Goal: Task Accomplishment & Management: Manage account settings

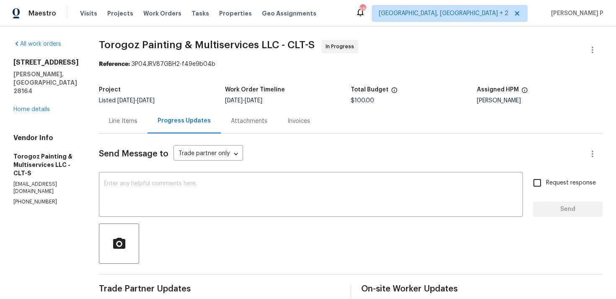
click at [138, 122] on div "Line Items" at bounding box center [123, 121] width 29 height 8
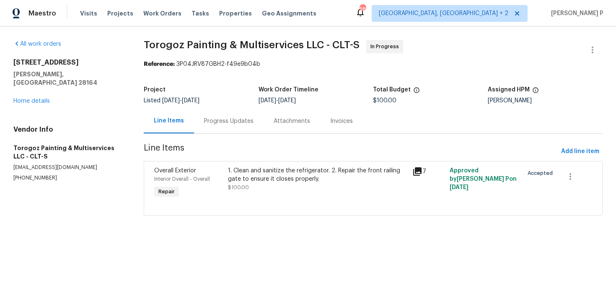
click at [278, 187] on div "1. Clean and sanitize the refrigerator. 2. Repair the front railing gate to ens…" at bounding box center [318, 178] width 180 height 25
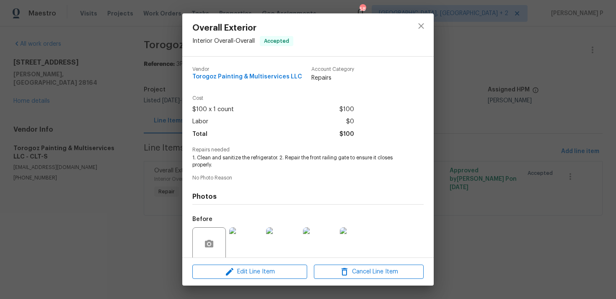
scroll to position [66, 0]
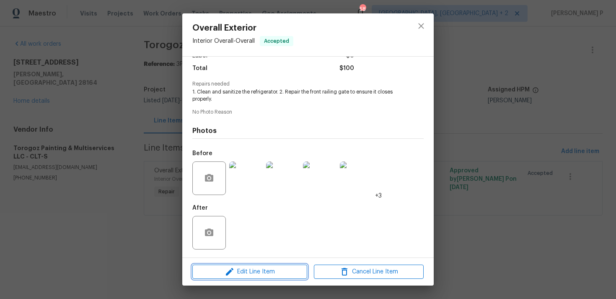
click at [256, 273] on span "Edit Line Item" at bounding box center [250, 272] width 110 height 10
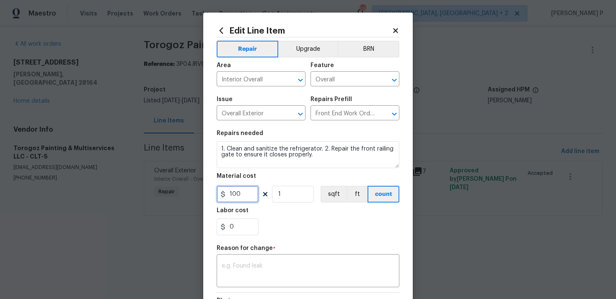
click at [245, 195] on input "100" at bounding box center [238, 194] width 42 height 17
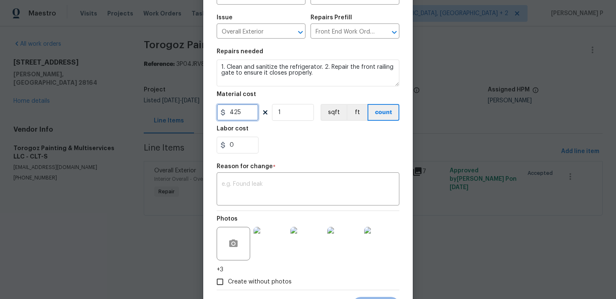
scroll to position [109, 0]
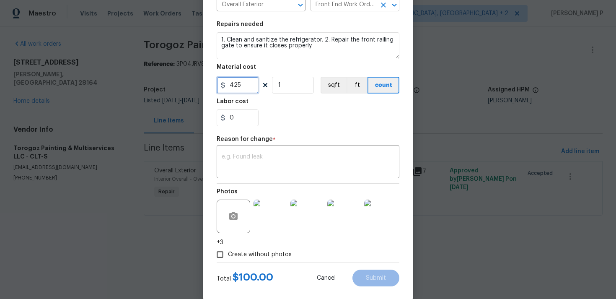
type input "425"
click at [285, 159] on textarea at bounding box center [308, 163] width 173 height 18
paste textarea "(RP) Updated cost per BR team approval."
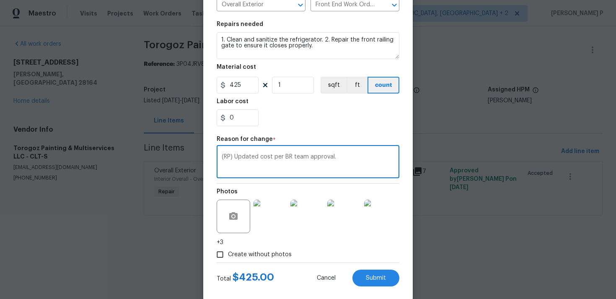
scroll to position [123, 0]
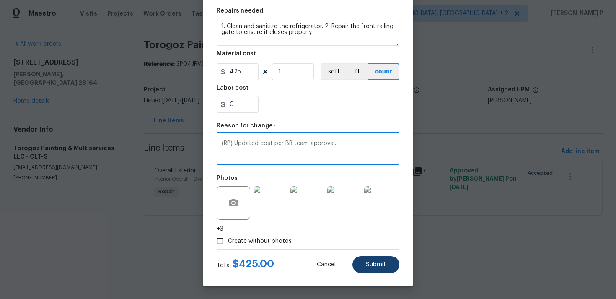
type textarea "(RP) Updated cost per BR team approval."
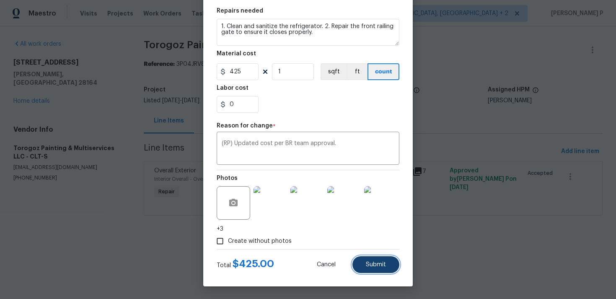
click at [381, 263] on span "Submit" at bounding box center [376, 265] width 20 height 6
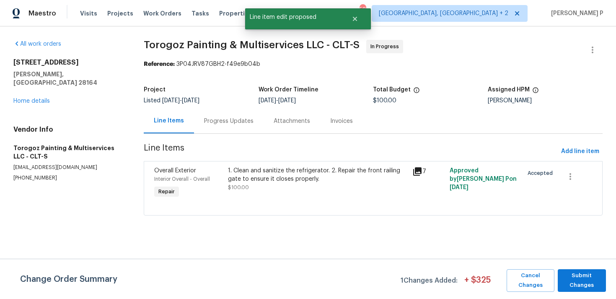
scroll to position [0, 0]
click at [597, 283] on span "Submit Changes" at bounding box center [582, 280] width 40 height 19
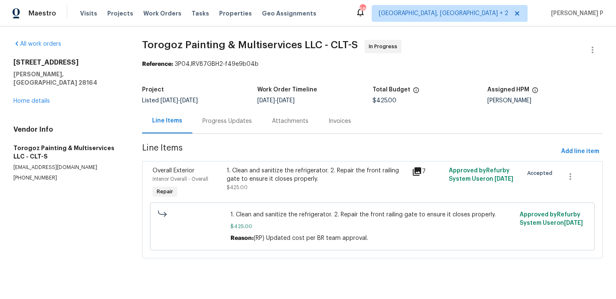
click at [186, 120] on div "Line Items" at bounding box center [167, 121] width 50 height 25
click at [221, 129] on div "Progress Updates" at bounding box center [227, 121] width 70 height 25
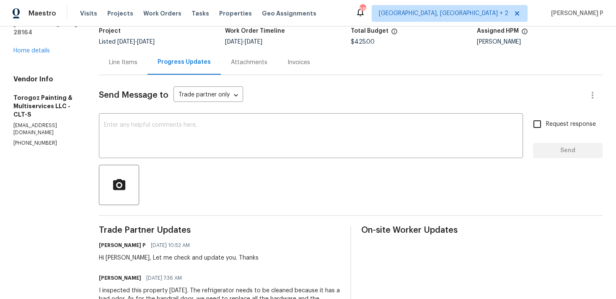
scroll to position [78, 0]
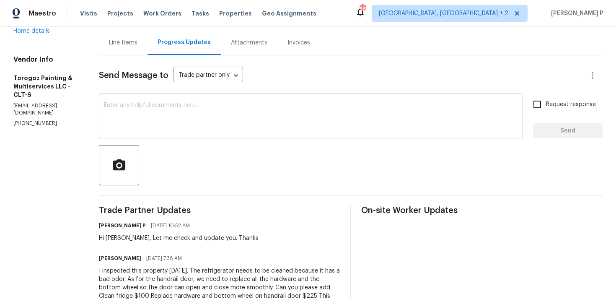
click at [208, 122] on textarea at bounding box center [311, 116] width 414 height 29
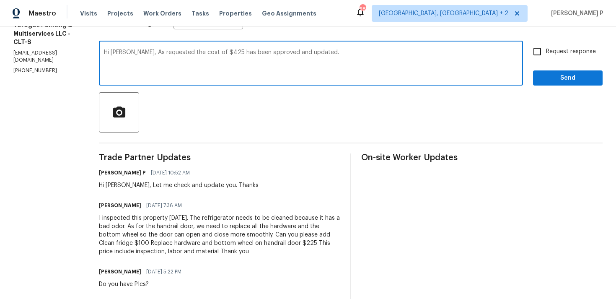
scroll to position [124, 0]
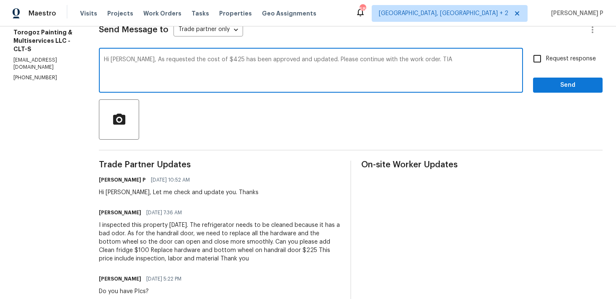
click at [444, 61] on textarea "Hi Ricardo, As requested the cost of $425 has been approved and updated. Please…" at bounding box center [311, 71] width 414 height 29
type textarea "Hi Ricardo, As requested the cost of $425 has been approved and updated. Please…"
click at [535, 62] on input "Request response" at bounding box center [538, 59] width 18 height 18
checkbox input "true"
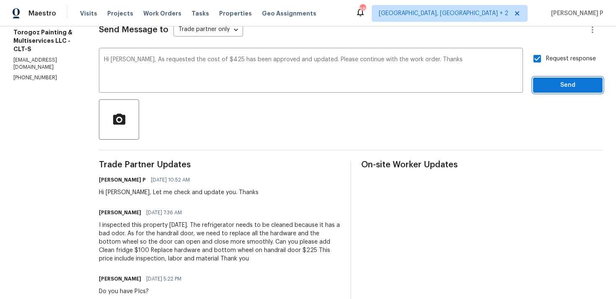
click at [553, 93] on button "Send" at bounding box center [568, 86] width 70 height 16
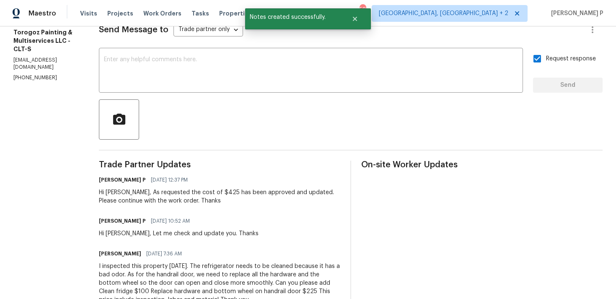
click at [280, 104] on div at bounding box center [351, 119] width 504 height 40
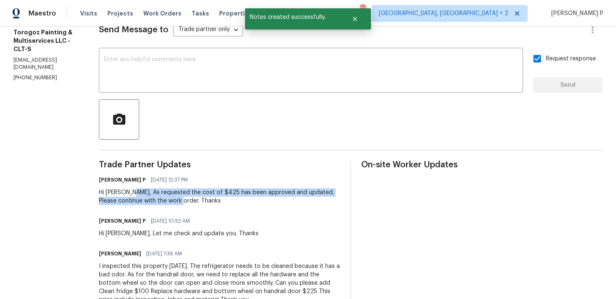
drag, startPoint x: 151, startPoint y: 193, endPoint x: 199, endPoint y: 200, distance: 48.3
click at [199, 200] on div "Hi Ricardo, As requested the cost of $425 has been approved and updated. Please…" at bounding box center [219, 196] width 241 height 17
copy div "As requested the cost of $425 has been approved and updated. Please continue wi…"
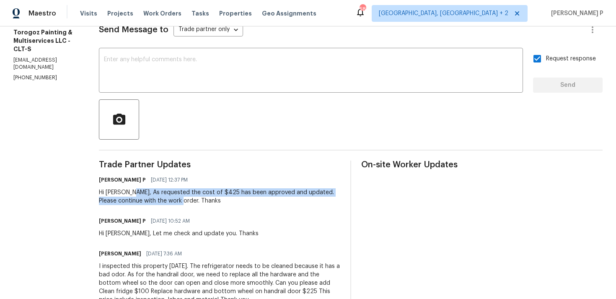
scroll to position [0, 0]
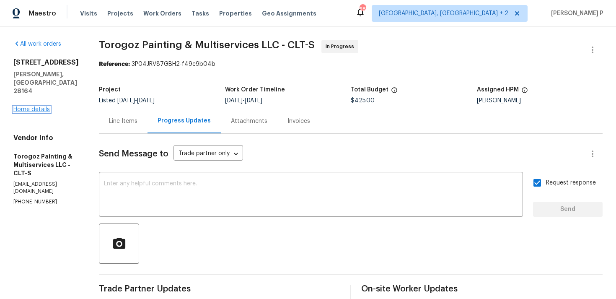
click at [22, 106] on link "Home details" at bounding box center [31, 109] width 36 height 6
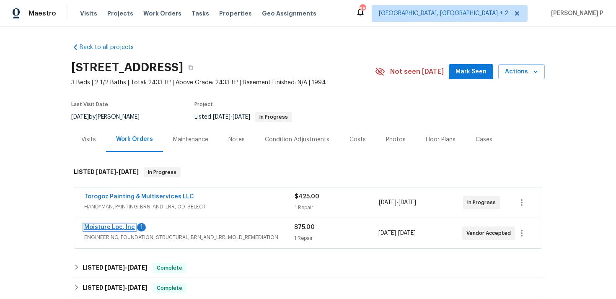
click at [122, 227] on link "Moisture Loc, Inc" at bounding box center [109, 227] width 51 height 6
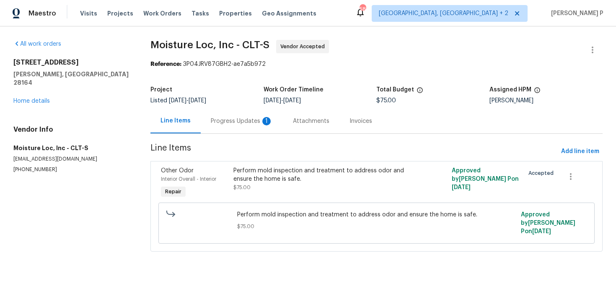
click at [231, 119] on div "Progress Updates 1" at bounding box center [242, 121] width 62 height 8
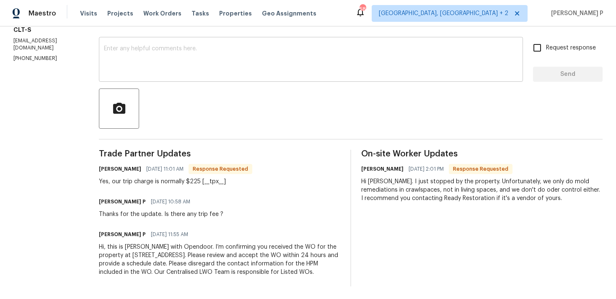
scroll to position [135, 0]
drag, startPoint x: 402, startPoint y: 197, endPoint x: 449, endPoint y: 196, distance: 47.0
click at [449, 196] on div "Hi Ramyasri. I just stopped by the property. Unfortunately, we only do mold rem…" at bounding box center [481, 190] width 241 height 25
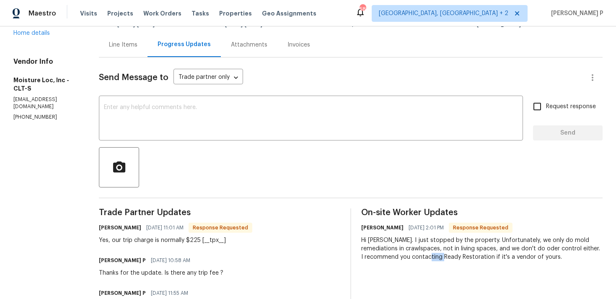
scroll to position [127, 0]
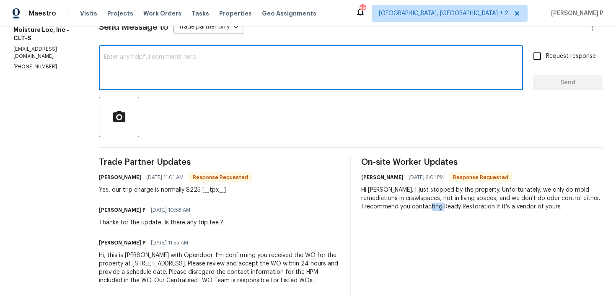
click at [180, 73] on textarea at bounding box center [311, 68] width 414 height 29
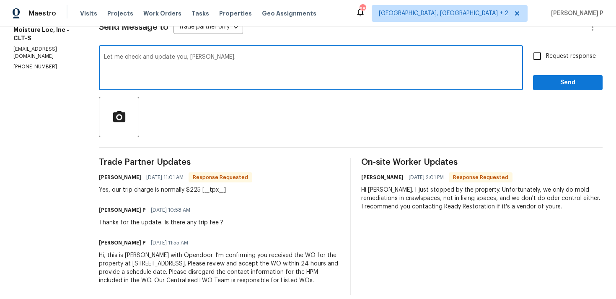
type textarea "Let me check and update you, Carlos."
click at [556, 84] on span "Send" at bounding box center [568, 83] width 56 height 10
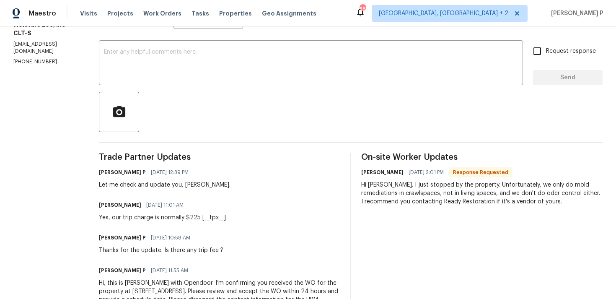
scroll to position [137, 0]
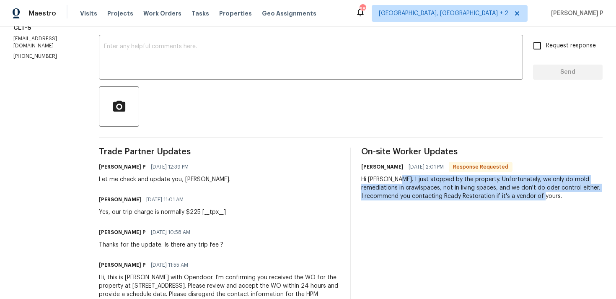
drag, startPoint x: 393, startPoint y: 180, endPoint x: 513, endPoint y: 197, distance: 121.1
click at [513, 197] on div "Hi Ramyasri. I just stopped by the property. Unfortunately, we only do mold rem…" at bounding box center [481, 187] width 241 height 25
copy div "I just stopped by the property. Unfortunately, we only do mold remediations in …"
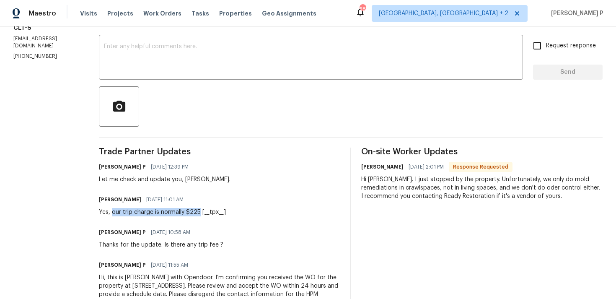
drag, startPoint x: 102, startPoint y: 212, endPoint x: 189, endPoint y: 212, distance: 86.8
click at [189, 212] on div "Yes, our trip charge is normally $225 [__tpx__]" at bounding box center [162, 212] width 127 height 8
copy div "our trip charge is normally $225"
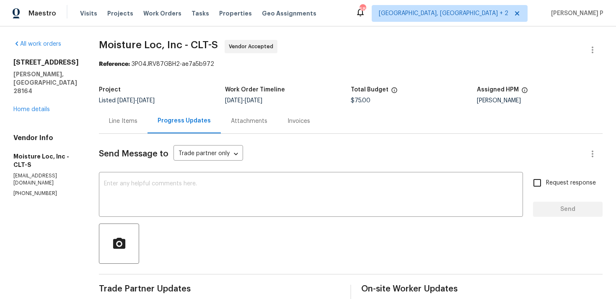
click at [112, 123] on div "Line Items" at bounding box center [123, 121] width 29 height 8
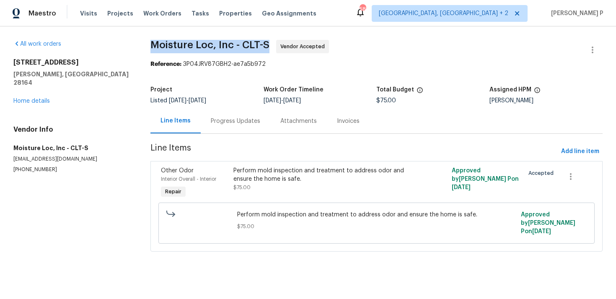
drag, startPoint x: 151, startPoint y: 45, endPoint x: 271, endPoint y: 45, distance: 120.7
click at [271, 45] on div "All work orders 1259 Blacksnake Rd Stanley, NC 28164 Home details Vendor Info M…" at bounding box center [308, 150] width 616 height 249
copy span "Moisture Loc, Inc - CLT-S"
click at [248, 124] on div "Progress Updates" at bounding box center [235, 121] width 49 height 8
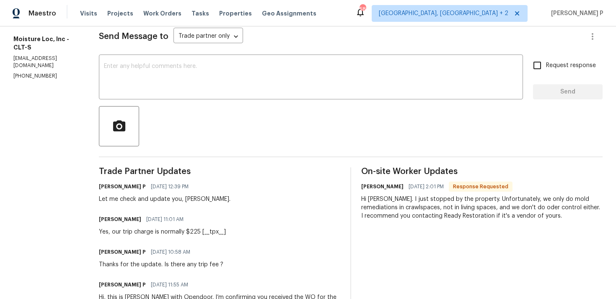
scroll to position [153, 0]
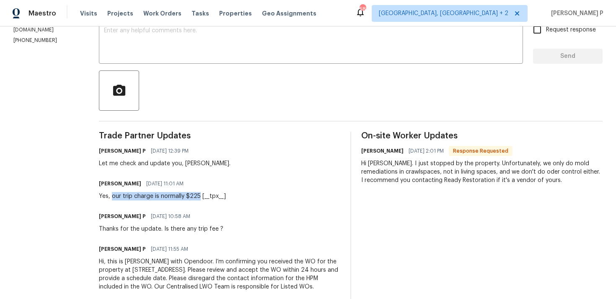
drag, startPoint x: 102, startPoint y: 195, endPoint x: 190, endPoint y: 195, distance: 87.6
click at [190, 195] on div "Yes, our trip charge is normally $225 [__tpx__]" at bounding box center [162, 196] width 127 height 8
copy div "our trip charge is normally $225"
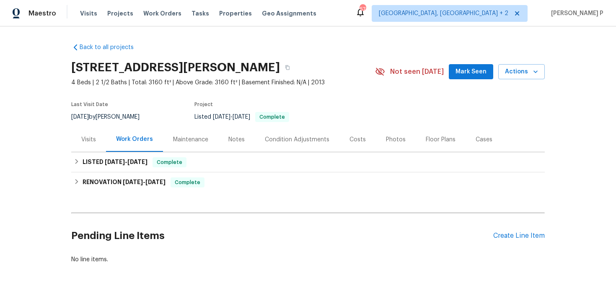
scroll to position [22, 0]
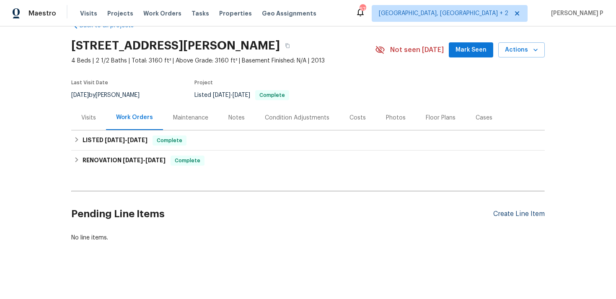
click at [527, 217] on div "Create Line Item" at bounding box center [519, 214] width 52 height 8
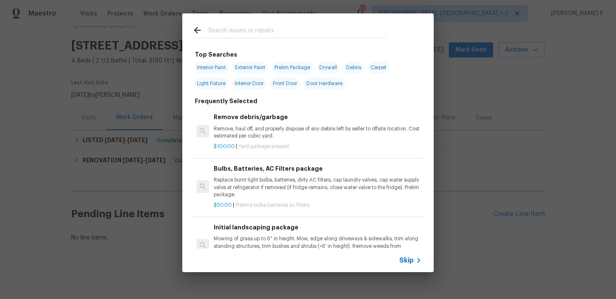
click at [419, 261] on icon at bounding box center [419, 260] width 3 height 5
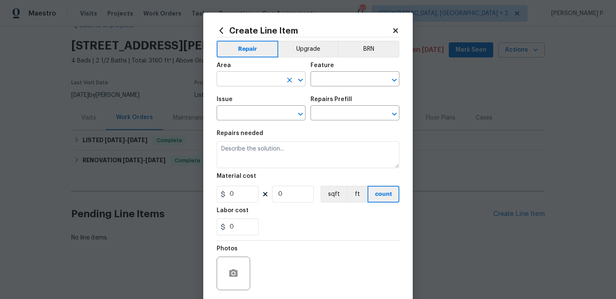
click at [278, 76] on input "text" at bounding box center [249, 79] width 65 height 13
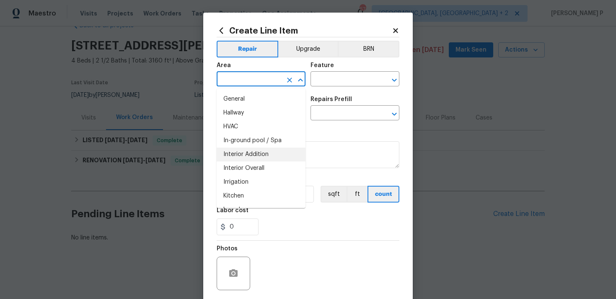
scroll to position [288, 0]
click at [247, 151] on li "Interior Overall" at bounding box center [261, 156] width 89 height 14
type input "Interior Overall"
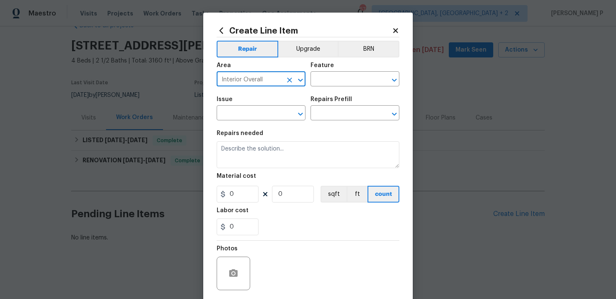
click at [313, 90] on div "Area Interior Overall ​ Feature ​" at bounding box center [308, 74] width 183 height 34
click at [335, 76] on input "text" at bounding box center [343, 79] width 65 height 13
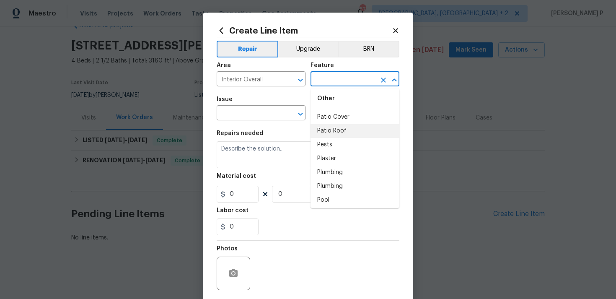
scroll to position [1476, 0]
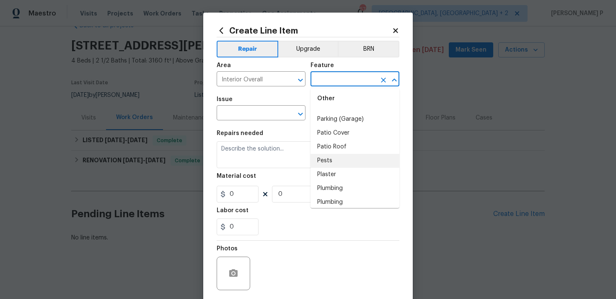
click at [331, 154] on li "Pests" at bounding box center [355, 161] width 89 height 14
type input "Pests"
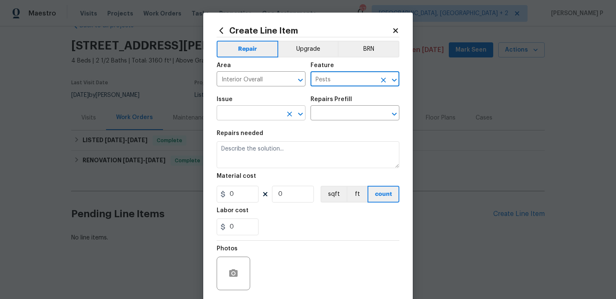
click at [301, 117] on icon "Open" at bounding box center [301, 114] width 10 height 10
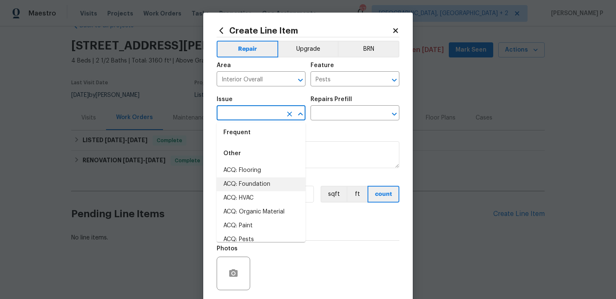
scroll to position [0, 0]
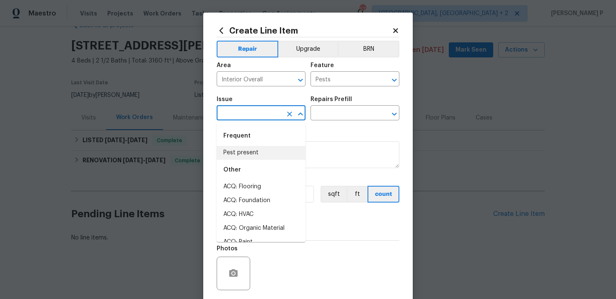
click at [260, 149] on li "Pest present" at bounding box center [261, 153] width 89 height 14
type input "Pest present"
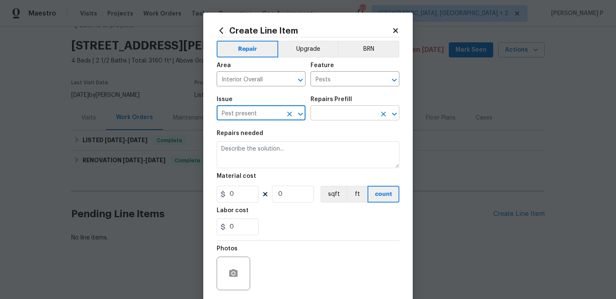
click at [342, 109] on input "text" at bounding box center [343, 113] width 65 height 13
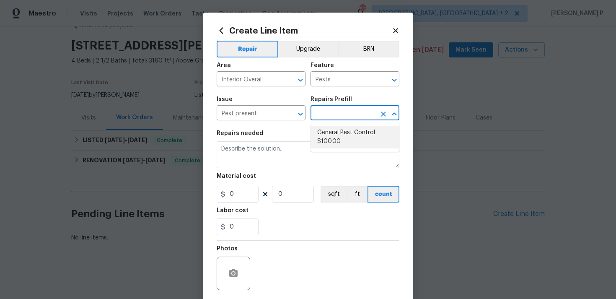
click at [343, 149] on ul "General Pest Control $100.00" at bounding box center [355, 136] width 89 height 29
click at [338, 137] on li "General Pest Control $100.00" at bounding box center [355, 137] width 89 height 23
type input "General Pest Control $100.00"
type textarea "General pest treatment for active pest/insect infestation - non termite"
type input "100"
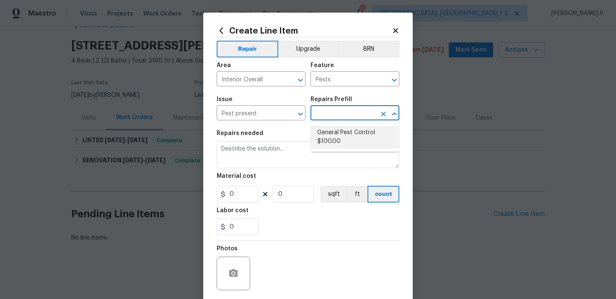
type input "1"
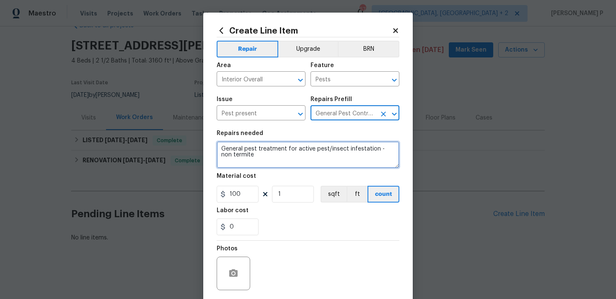
click at [306, 168] on textarea "General pest treatment for active pest/insect infestation - non termite" at bounding box center [308, 154] width 183 height 27
paste textarea "Please investigate a dead mouse was found in kitchen and lots of mouse dropping…"
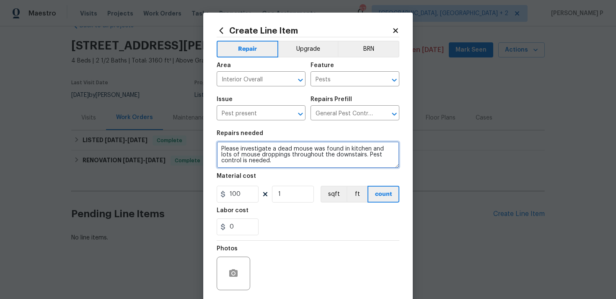
type textarea "Please investigate a dead mouse was found in kitchen and lots of mouse dropping…"
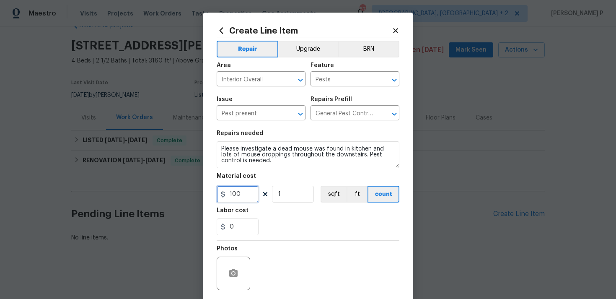
click at [240, 193] on input "100" at bounding box center [238, 194] width 42 height 17
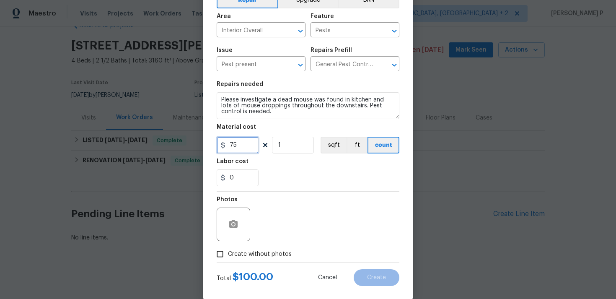
scroll to position [62, 0]
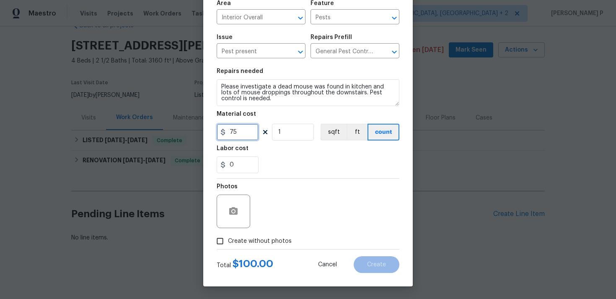
type input "75"
click at [220, 237] on input "Create without photos" at bounding box center [220, 241] width 16 height 16
checkbox input "true"
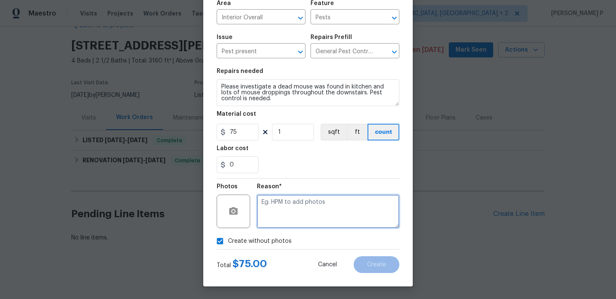
click at [276, 223] on textarea at bounding box center [328, 212] width 143 height 34
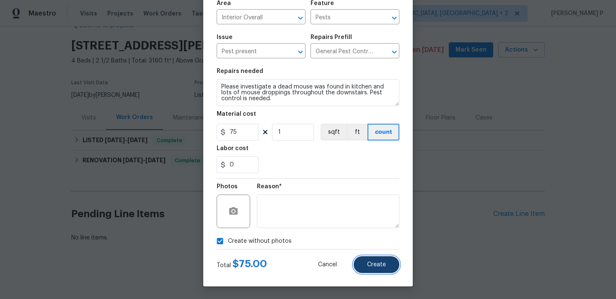
click at [377, 259] on button "Create" at bounding box center [377, 264] width 46 height 17
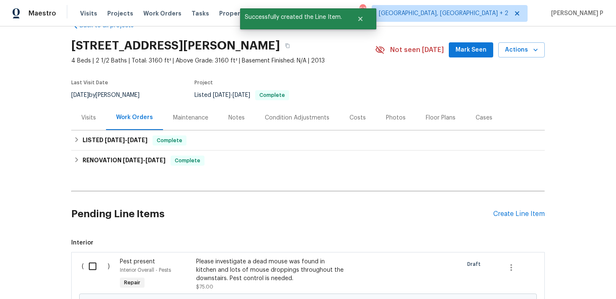
click at [92, 270] on input "checkbox" at bounding box center [96, 266] width 24 height 18
checkbox input "true"
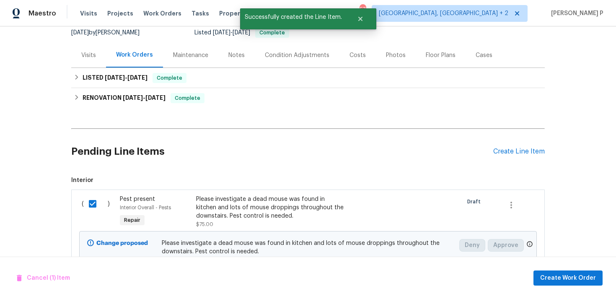
scroll to position [126, 0]
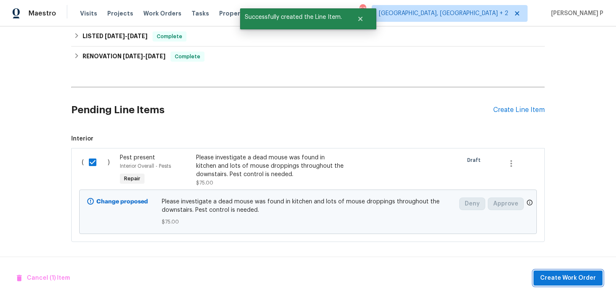
click at [574, 280] on span "Create Work Order" at bounding box center [568, 278] width 56 height 10
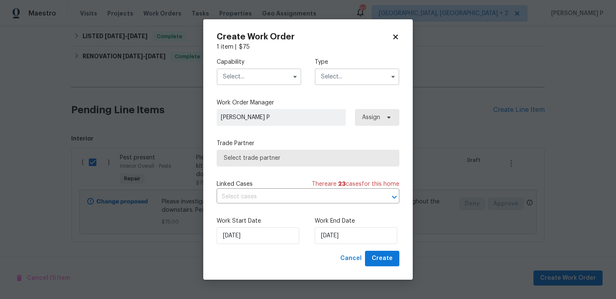
click at [356, 75] on input "text" at bounding box center [357, 76] width 85 height 17
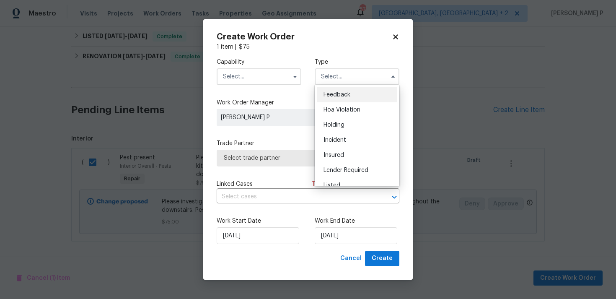
click at [346, 92] on span "Feedback" at bounding box center [337, 95] width 27 height 6
type input "Feedback"
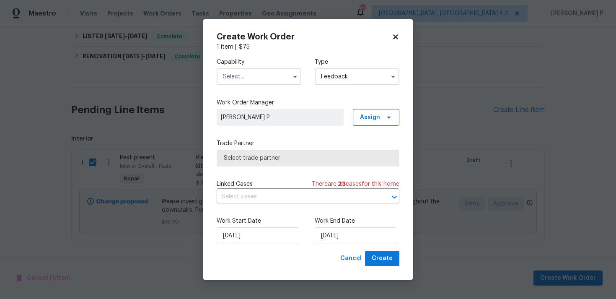
click at [269, 75] on input "text" at bounding box center [259, 76] width 85 height 17
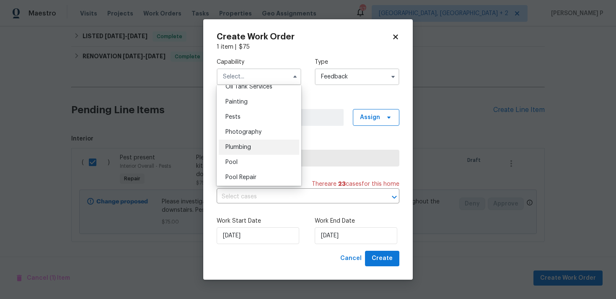
scroll to position [684, 0]
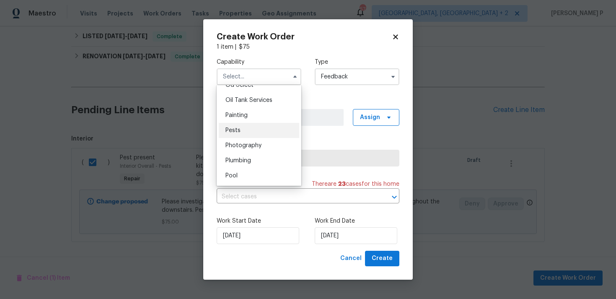
click at [236, 131] on span "Pests" at bounding box center [233, 130] width 15 height 6
type input "Pests"
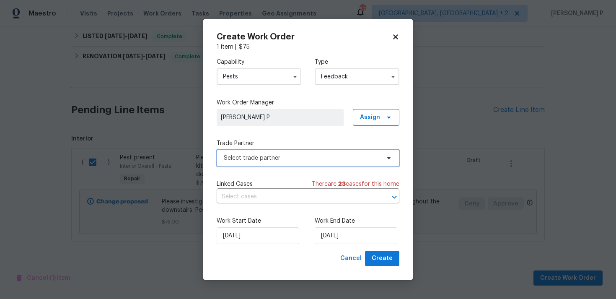
click at [265, 163] on span "Select trade partner" at bounding box center [308, 158] width 183 height 17
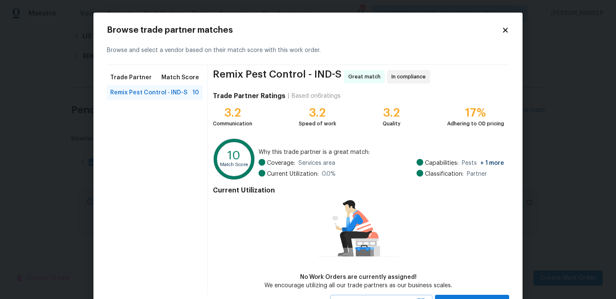
scroll to position [36, 0]
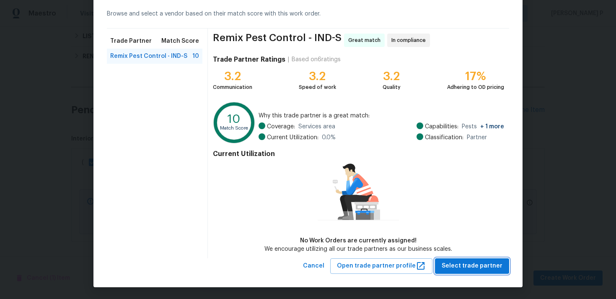
click at [465, 264] on span "Select trade partner" at bounding box center [472, 266] width 61 height 10
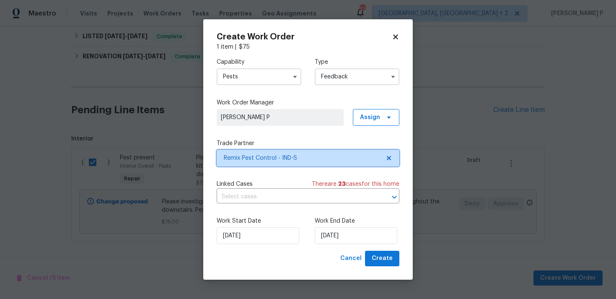
scroll to position [0, 0]
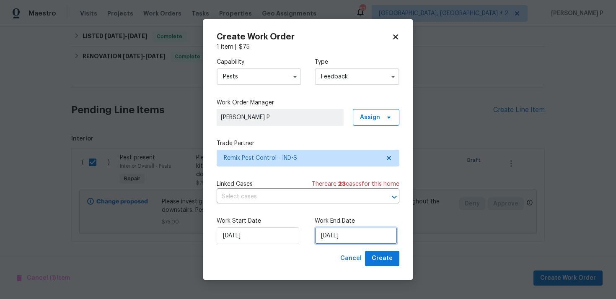
click at [325, 240] on input "20/08/2025" at bounding box center [356, 235] width 83 height 17
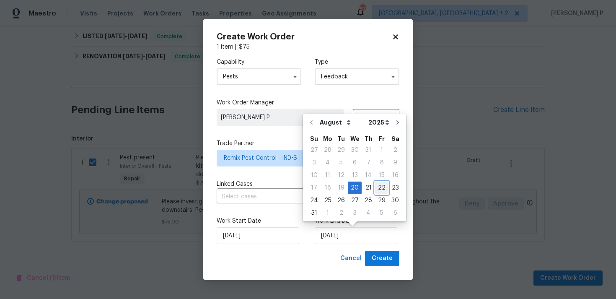
click at [377, 190] on div "22" at bounding box center [381, 188] width 13 height 12
type input "22/08/2025"
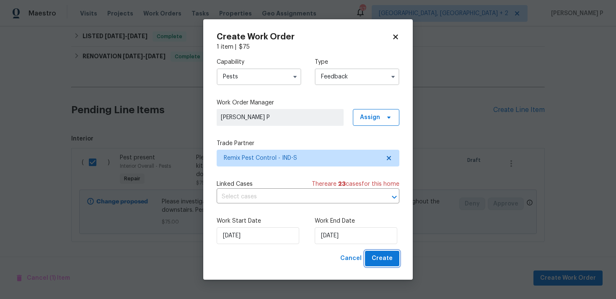
click at [392, 260] on span "Create" at bounding box center [382, 258] width 21 height 10
checkbox input "false"
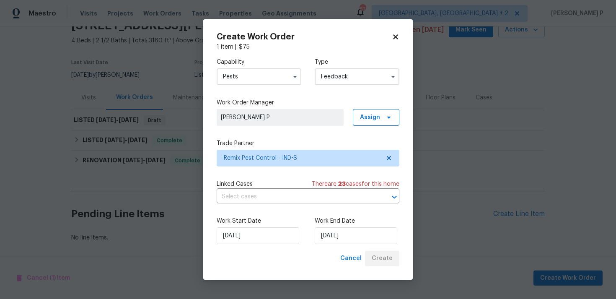
scroll to position [42, 0]
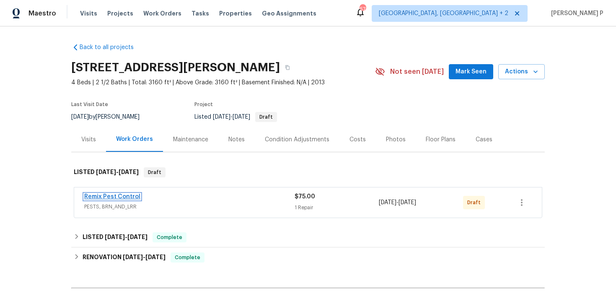
click at [120, 196] on link "Remix Pest Control" at bounding box center [112, 197] width 56 height 6
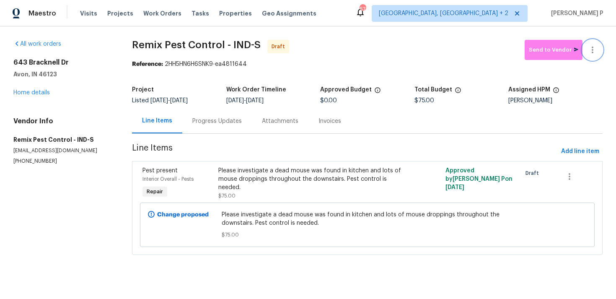
click at [594, 49] on icon "button" at bounding box center [593, 50] width 10 height 10
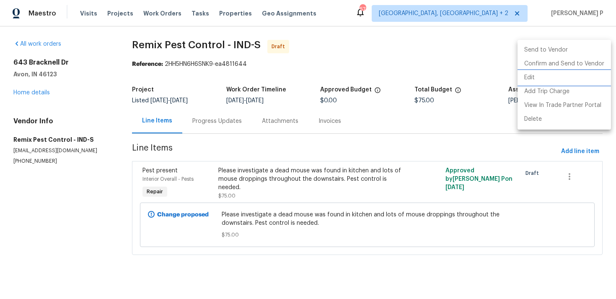
click at [546, 76] on li "Edit" at bounding box center [564, 78] width 93 height 14
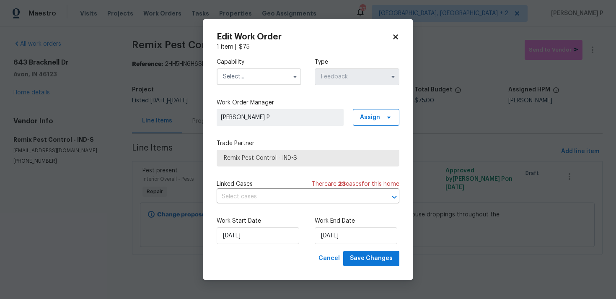
click at [282, 73] on input "text" at bounding box center [259, 76] width 85 height 17
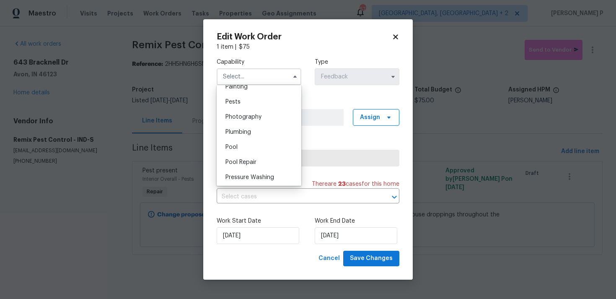
scroll to position [676, 0]
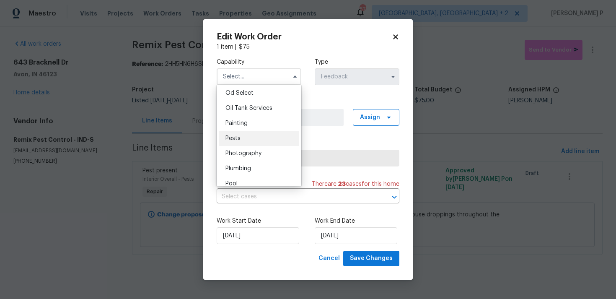
click at [248, 140] on div "Pests" at bounding box center [259, 138] width 80 height 15
type input "Pests"
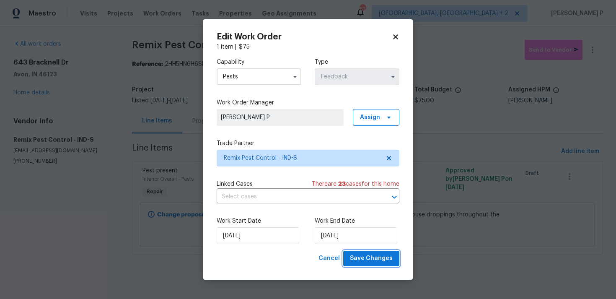
click at [366, 253] on button "Save Changes" at bounding box center [371, 259] width 56 height 16
click at [366, 253] on div "Cancel Save Changes" at bounding box center [357, 259] width 84 height 16
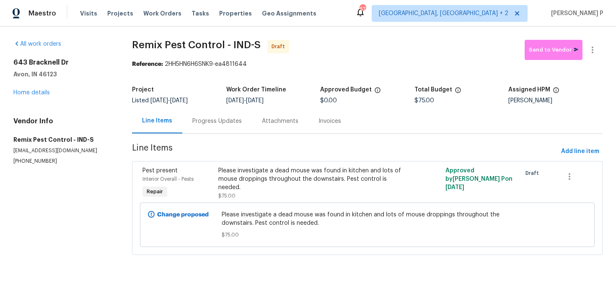
click at [223, 120] on div "Progress Updates" at bounding box center [216, 121] width 49 height 8
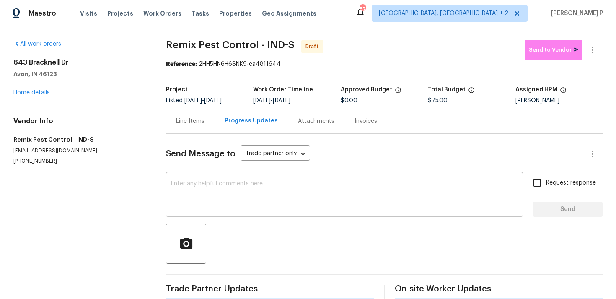
click at [232, 202] on textarea at bounding box center [344, 195] width 347 height 29
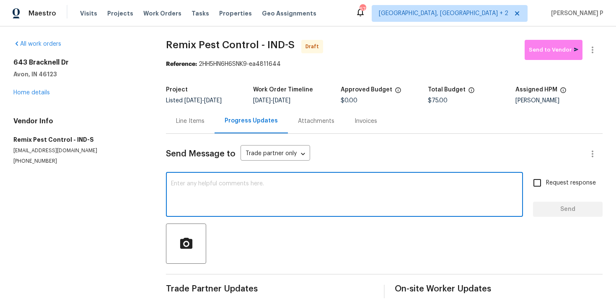
paste textarea "Hi, this is Ramyasri with Opendoor. I’m confirming you received the WO for the …"
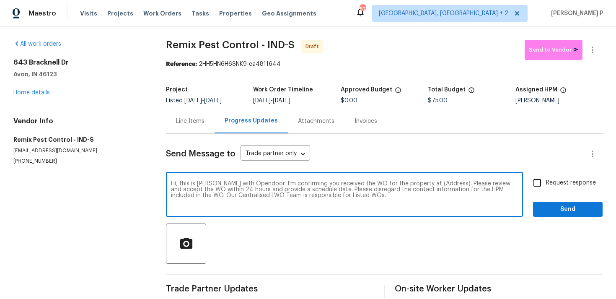
drag, startPoint x: 421, startPoint y: 182, endPoint x: 446, endPoint y: 182, distance: 26.0
click at [446, 182] on textarea "Hi, this is Ramyasri with Opendoor. I’m confirming you received the WO for the …" at bounding box center [344, 195] width 347 height 29
paste textarea "643 Bracknell Dr, Avon, IN 46123"
type textarea "Hi, this is Ramyasri with Opendoor. I’m confirming you received the WO for the …"
click at [545, 182] on input "Request response" at bounding box center [538, 183] width 18 height 18
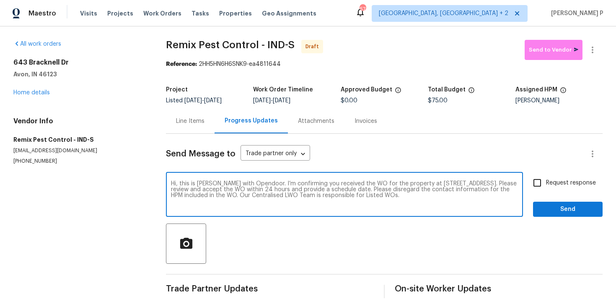
checkbox input "true"
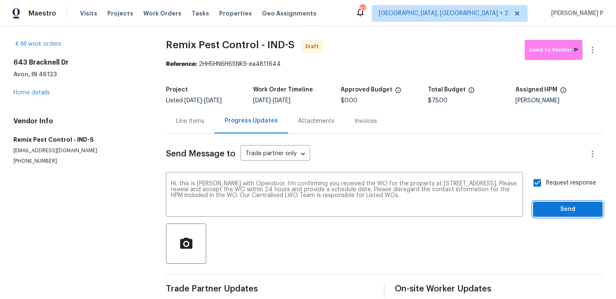
click at [549, 202] on button "Send" at bounding box center [568, 210] width 70 height 16
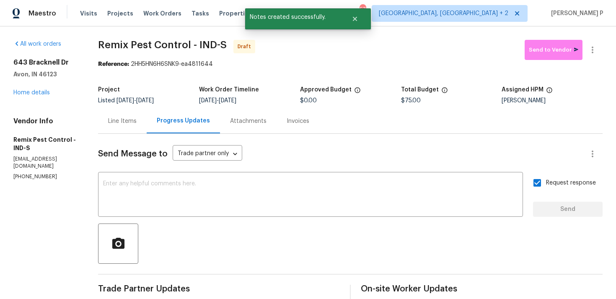
click at [326, 268] on div "Send Message to Trade partner only Trade partner only ​ x ​ Request response Se…" at bounding box center [350, 245] width 505 height 222
click at [597, 47] on icon "button" at bounding box center [593, 50] width 10 height 10
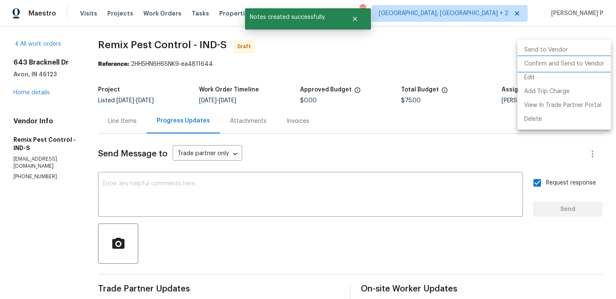
click at [571, 58] on li "Confirm and Send to Vendor" at bounding box center [564, 64] width 93 height 14
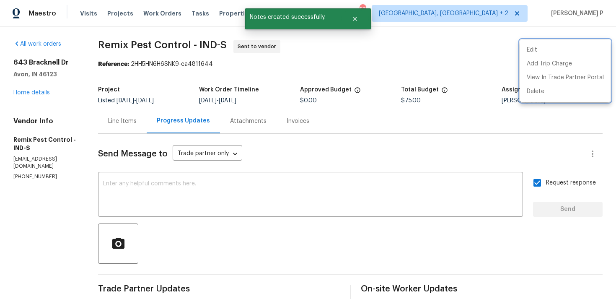
click at [201, 214] on div at bounding box center [308, 149] width 616 height 299
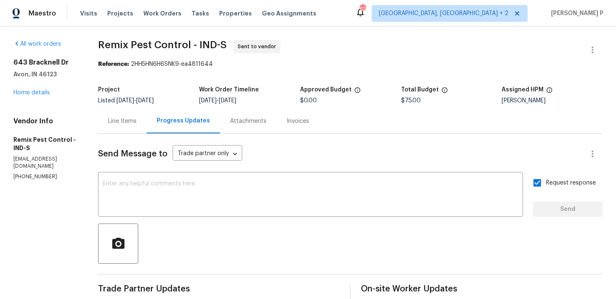
click at [203, 249] on div at bounding box center [350, 243] width 505 height 40
drag, startPoint x: 98, startPoint y: 47, endPoint x: 232, endPoint y: 46, distance: 133.7
click at [232, 46] on div "All work orders 643 Bracknell Dr Avon, IN 46123 Home details Vendor Info Remix …" at bounding box center [308, 197] width 616 height 343
copy span "Remix Pest Control - IND-S"
click at [184, 70] on section "Remix Pest Control - IND-S Sent to vendor Reference: 2HH5HN6H6SNK9-ea4811644 Pr…" at bounding box center [350, 198] width 505 height 316
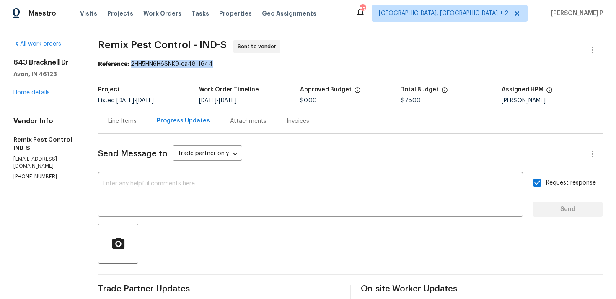
drag, startPoint x: 135, startPoint y: 64, endPoint x: 296, endPoint y: 64, distance: 160.6
click at [293, 64] on div "Reference: 2HH5HN6H6SNK9-ea4811644" at bounding box center [350, 64] width 505 height 8
copy div "2HH5HN6H6SNK9-ea4811644"
click at [178, 17] on div "Visits Projects Work Orders Tasks Properties Geo Assignments" at bounding box center [203, 13] width 247 height 17
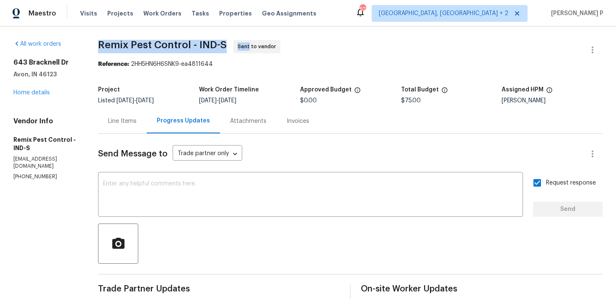
drag, startPoint x: 104, startPoint y: 44, endPoint x: 254, endPoint y: 44, distance: 150.1
click at [254, 44] on span "Remix Pest Control - IND-S Sent to vendor" at bounding box center [340, 50] width 485 height 20
copy span "Remix Pest Control - IND-S Sent"
click at [145, 44] on span "Remix Pest Control - IND-S" at bounding box center [162, 45] width 129 height 10
drag, startPoint x: 106, startPoint y: 44, endPoint x: 229, endPoint y: 41, distance: 122.9
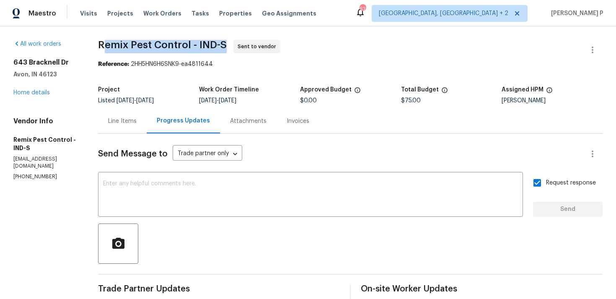
click at [227, 41] on span "Remix Pest Control - IND-S" at bounding box center [162, 45] width 129 height 10
click at [127, 42] on span "Remix Pest Control - IND-S" at bounding box center [162, 45] width 129 height 10
click at [107, 44] on span "Remix Pest Control - IND-S" at bounding box center [162, 45] width 129 height 10
drag, startPoint x: 105, startPoint y: 42, endPoint x: 224, endPoint y: 43, distance: 119.5
click at [224, 43] on span "Remix Pest Control - IND-S" at bounding box center [162, 45] width 129 height 10
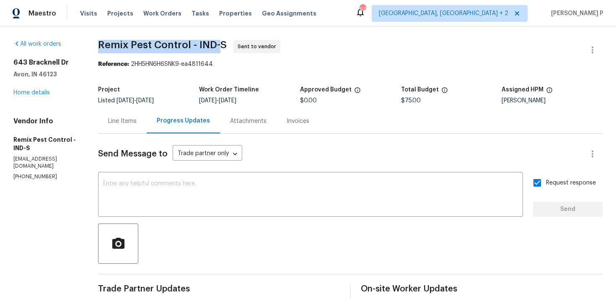
click at [224, 43] on span "Remix Pest Control - IND-S" at bounding box center [162, 45] width 129 height 10
drag, startPoint x: 104, startPoint y: 44, endPoint x: 231, endPoint y: 45, distance: 126.2
click at [231, 45] on span "Remix Pest Control - IND-S Sent to vendor" at bounding box center [340, 50] width 485 height 20
copy span "Remix Pest Control - IND-S"
click at [122, 122] on div "Line Items" at bounding box center [122, 121] width 29 height 8
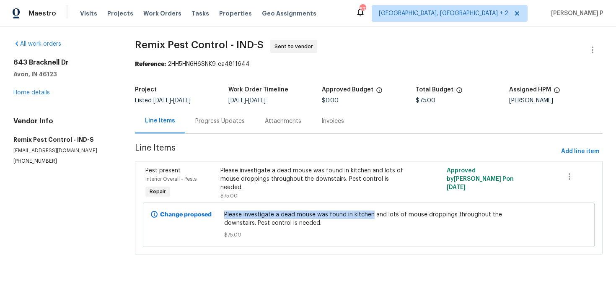
copy span "Please investigate a dead mouse was found in kitchen"
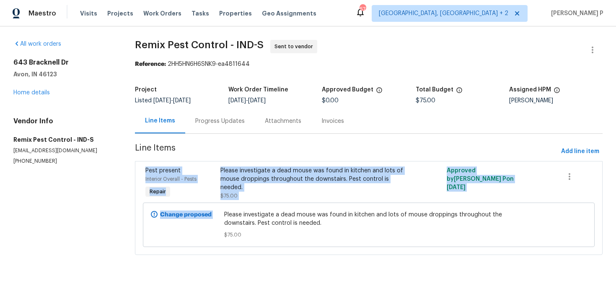
drag, startPoint x: 227, startPoint y: 214, endPoint x: 376, endPoint y: 147, distance: 162.7
click at [376, 148] on section "Remix Pest Control - IND-S Sent to vendor Reference: 2HH5HN6H6SNK9-ea4811644 Pr…" at bounding box center [369, 152] width 468 height 225
click at [376, 147] on span "Line Items" at bounding box center [346, 152] width 423 height 16
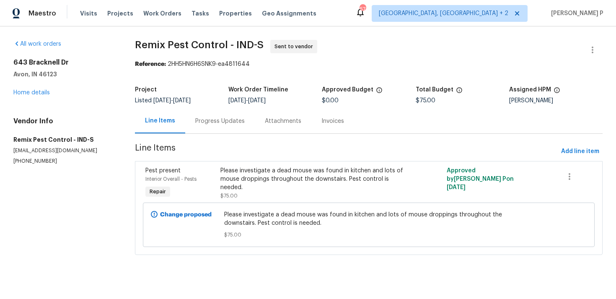
click at [376, 147] on span "Line Items" at bounding box center [346, 152] width 423 height 16
click at [232, 125] on div "Progress Updates" at bounding box center [219, 121] width 49 height 8
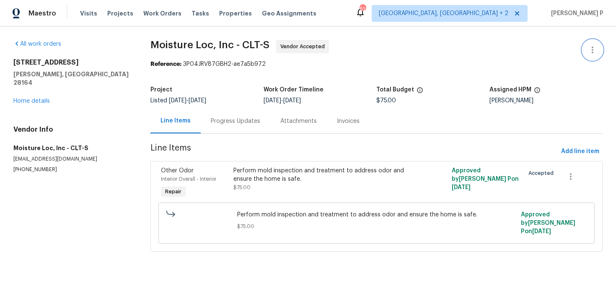
click at [587, 44] on button "button" at bounding box center [593, 50] width 20 height 20
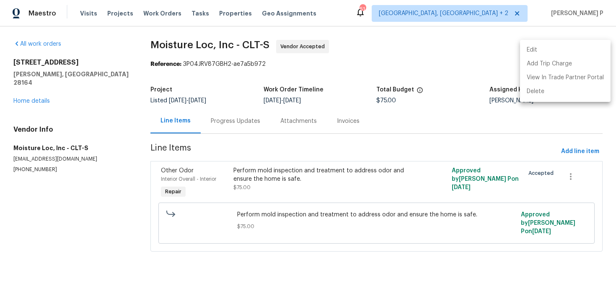
click at [587, 44] on li "Edit" at bounding box center [565, 50] width 91 height 14
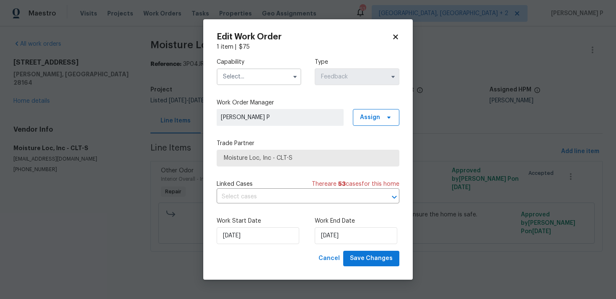
click at [257, 83] on input "text" at bounding box center [259, 76] width 85 height 17
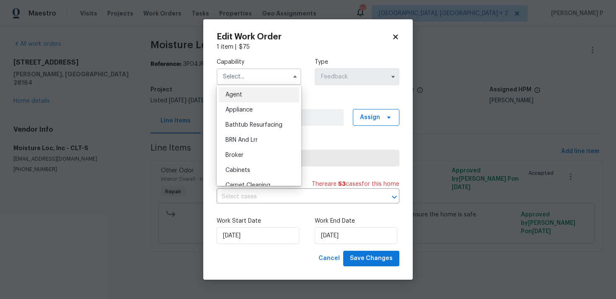
click at [248, 90] on div "Agent" at bounding box center [259, 94] width 80 height 15
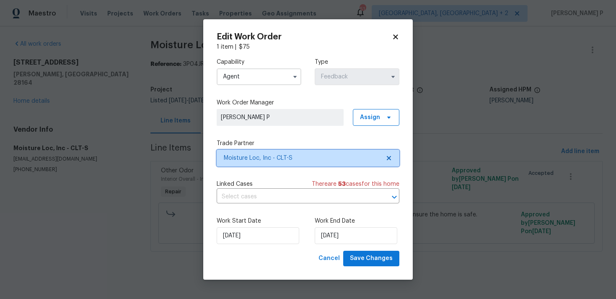
click at [337, 166] on span "Moisture Loc, Inc - CLT-S" at bounding box center [308, 158] width 183 height 17
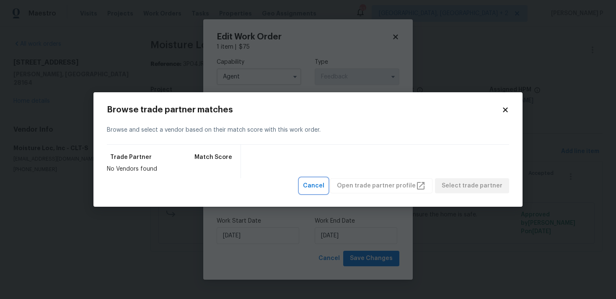
click at [323, 187] on span "Cancel" at bounding box center [313, 186] width 21 height 10
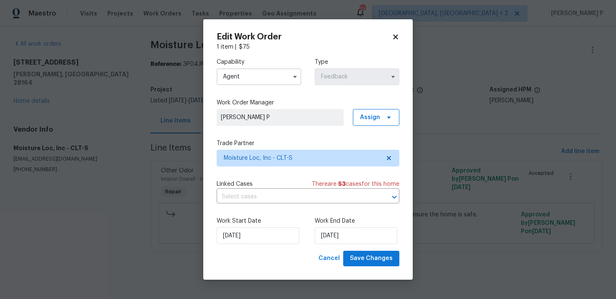
click at [270, 83] on input "Agent" at bounding box center [259, 76] width 85 height 17
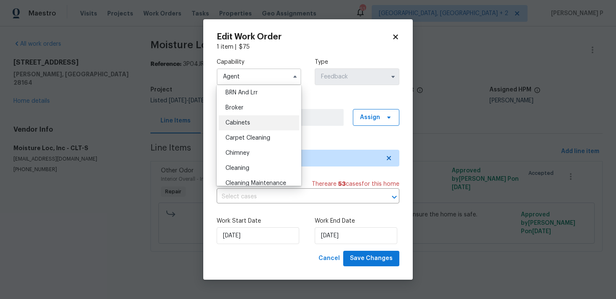
scroll to position [44, 0]
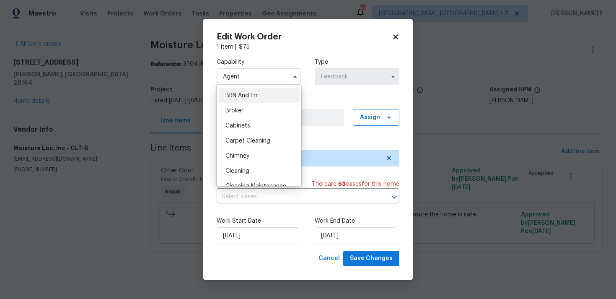
click at [247, 96] on span "BRN And Lrr" at bounding box center [242, 96] width 32 height 6
type input "BRN And Lrr"
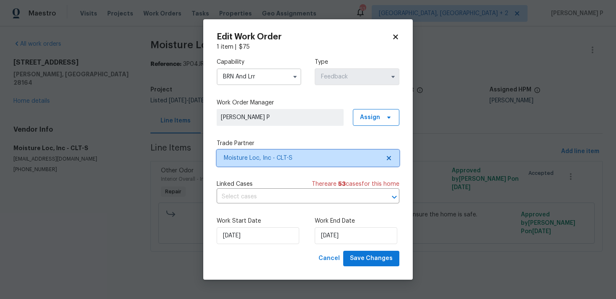
click at [297, 162] on span "Moisture Loc, Inc - CLT-S" at bounding box center [308, 158] width 183 height 17
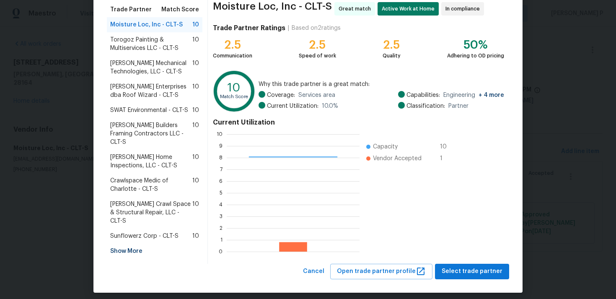
scroll to position [71, 0]
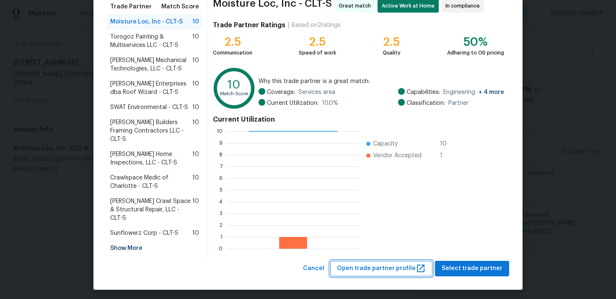
click at [373, 261] on button "Open trade partner profile" at bounding box center [381, 269] width 102 height 16
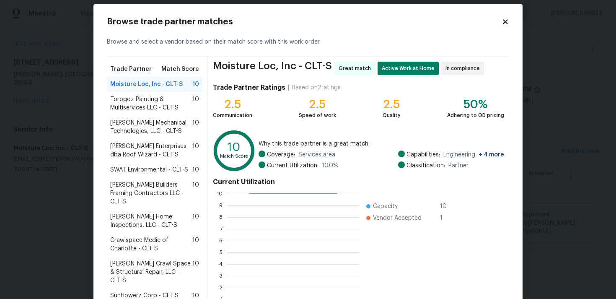
scroll to position [0, 0]
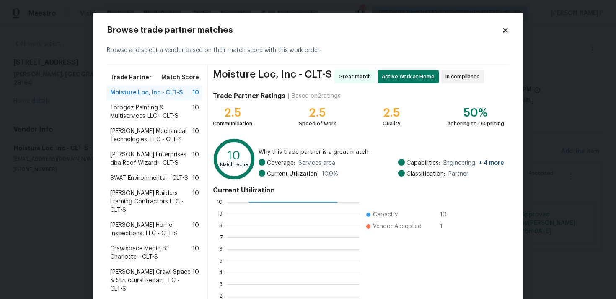
click at [504, 26] on icon at bounding box center [506, 30] width 8 height 8
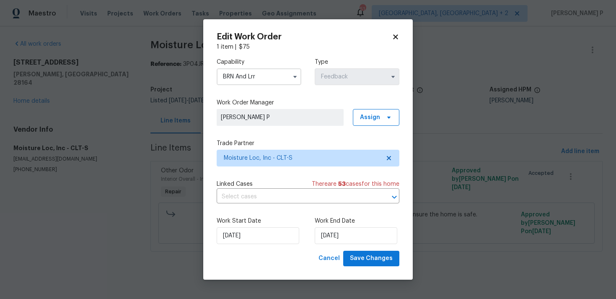
click at [395, 36] on icon at bounding box center [395, 37] width 5 height 5
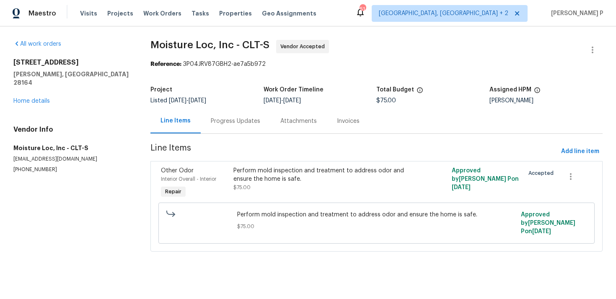
click at [230, 124] on div "Progress Updates" at bounding box center [235, 121] width 49 height 8
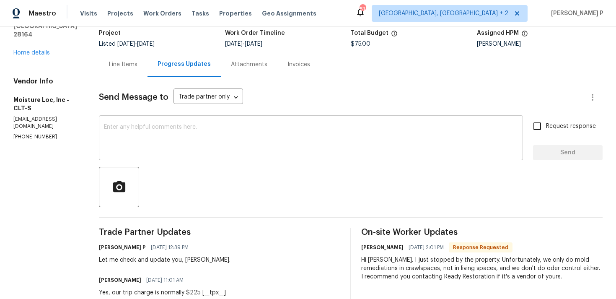
scroll to position [71, 0]
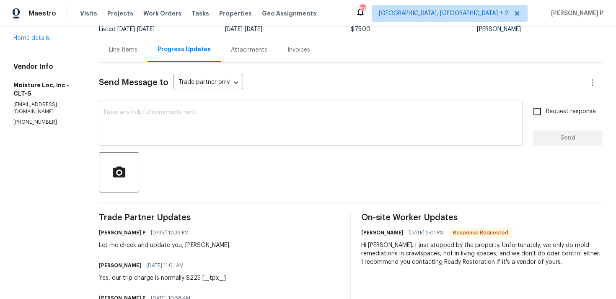
click at [200, 122] on textarea at bounding box center [311, 123] width 414 height 29
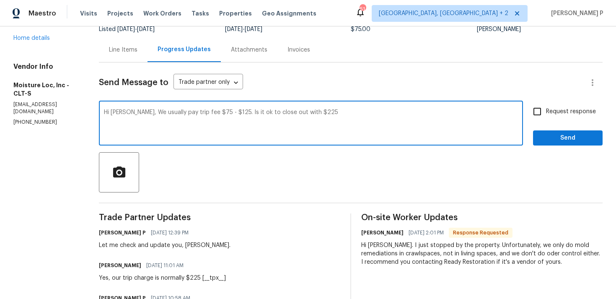
click at [202, 122] on textarea "Hi Carlos, We usually pay trip fee $75 - $125. Is it ok to close out with $225" at bounding box center [311, 123] width 414 height 29
type textarea "Hi Carlos, We usually pay trip fee $75 - $125. Is it ok to close out with $125?"
click at [539, 112] on input "Request response" at bounding box center [538, 112] width 18 height 18
checkbox input "true"
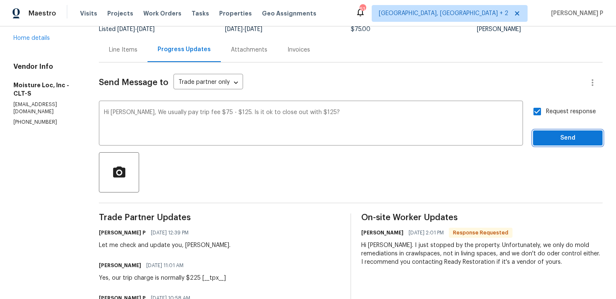
click at [549, 139] on span "Send" at bounding box center [568, 138] width 56 height 10
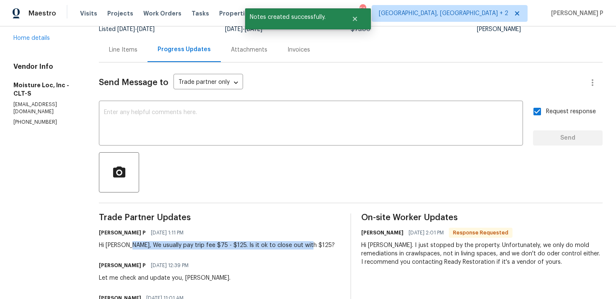
drag, startPoint x: 119, startPoint y: 244, endPoint x: 295, endPoint y: 246, distance: 175.7
click at [295, 246] on div "Ramyasri P 08/20/2025 1:11 PM Hi Carlos, We usually pay trip fee $75 - $125. Is…" at bounding box center [219, 238] width 241 height 23
copy div "We usually pay trip fee $75 - $125. Is it ok to close out with $125?"
